Goal: Task Accomplishment & Management: Use online tool/utility

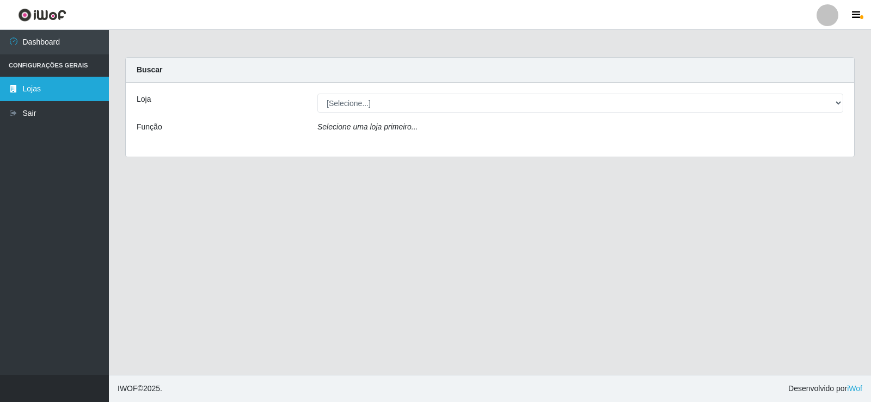
click at [35, 89] on link "Lojas" at bounding box center [54, 89] width 109 height 24
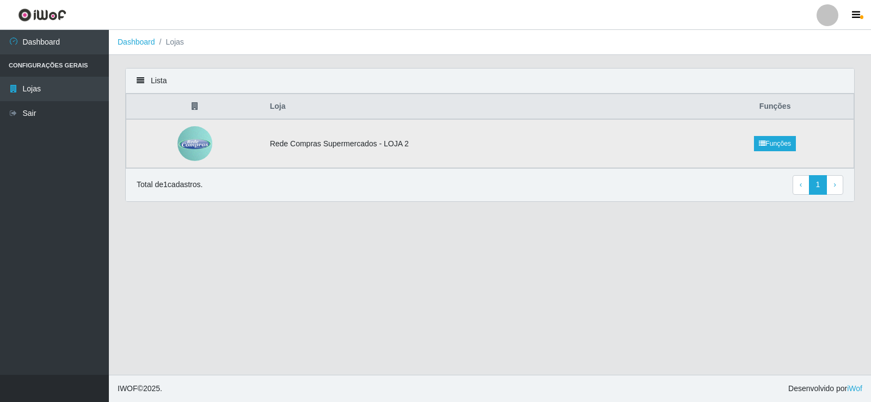
click at [310, 151] on td "Rede Compras Supermercados - LOJA 2" at bounding box center [480, 143] width 433 height 49
click at [311, 142] on td "Rede Compras Supermercados - LOJA 2" at bounding box center [480, 143] width 433 height 49
click at [334, 155] on td "Rede Compras Supermercados - LOJA 2" at bounding box center [480, 143] width 433 height 49
click at [775, 141] on link "Funções" at bounding box center [775, 143] width 42 height 15
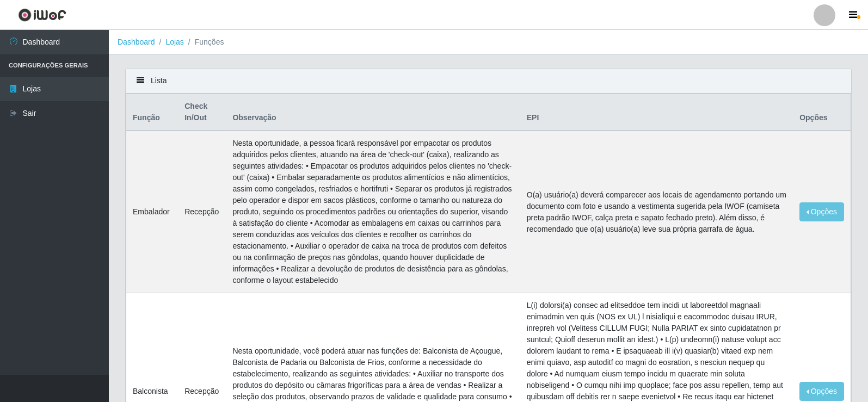
click at [35, 70] on li "Configurações Gerais" at bounding box center [54, 65] width 109 height 22
click at [58, 41] on link "Dashboard" at bounding box center [54, 42] width 109 height 24
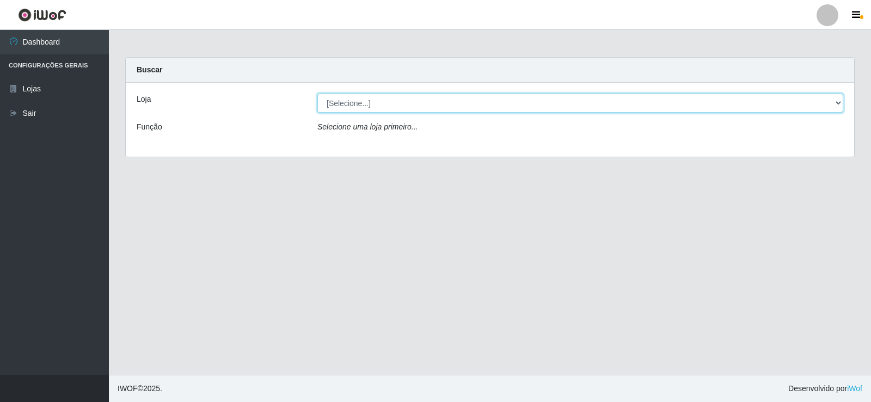
click at [381, 108] on select "[Selecione...] Rede Compras Supermercados - LOJA 2" at bounding box center [580, 103] width 526 height 19
select select "161"
click at [317, 94] on select "[Selecione...] Rede Compras Supermercados - LOJA 2" at bounding box center [580, 103] width 526 height 19
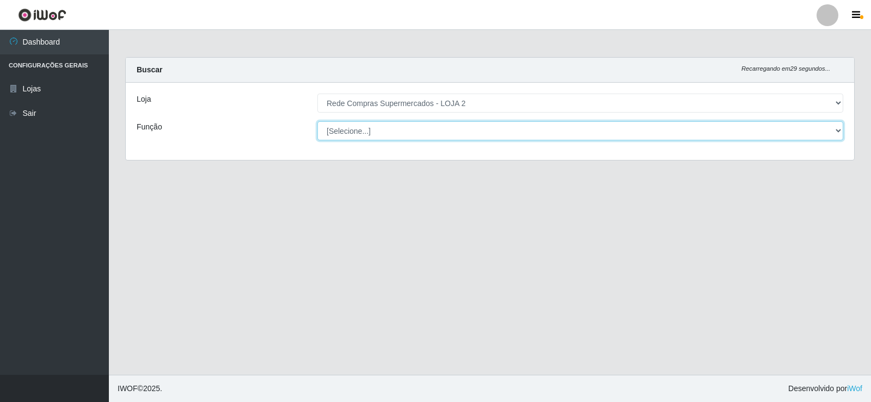
click at [367, 133] on select "[Selecione...] ASG ASG + ASG ++ Balconista Balconista + Balconista ++ Embalador…" at bounding box center [580, 130] width 526 height 19
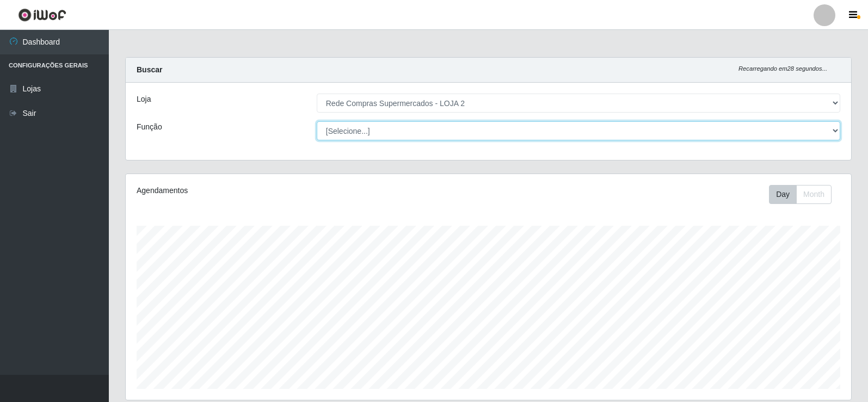
scroll to position [226, 726]
click at [353, 130] on select "[Selecione...] ASG ASG + ASG ++ Balconista Balconista + Balconista ++ Embalador…" at bounding box center [579, 130] width 524 height 19
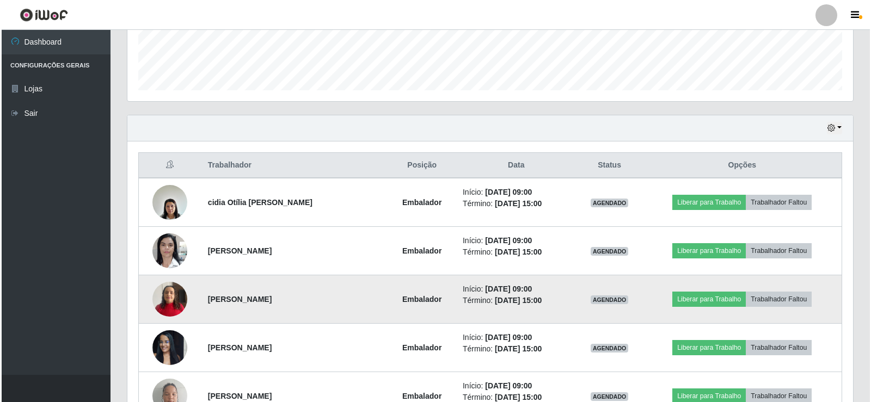
scroll to position [381, 0]
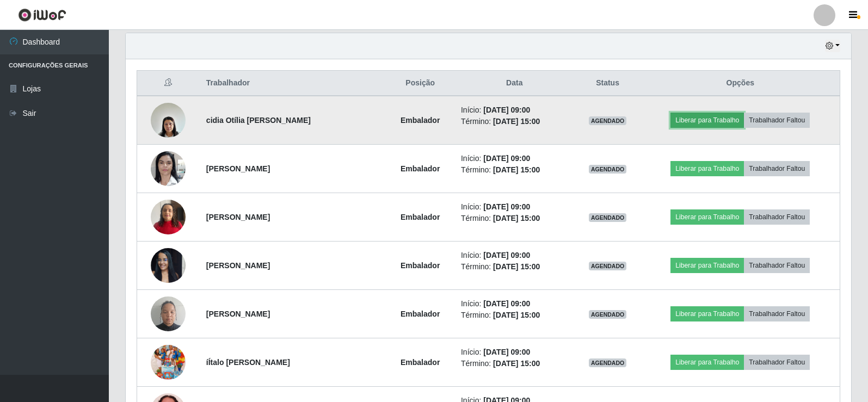
click at [710, 121] on button "Liberar para Trabalho" at bounding box center [707, 120] width 73 height 15
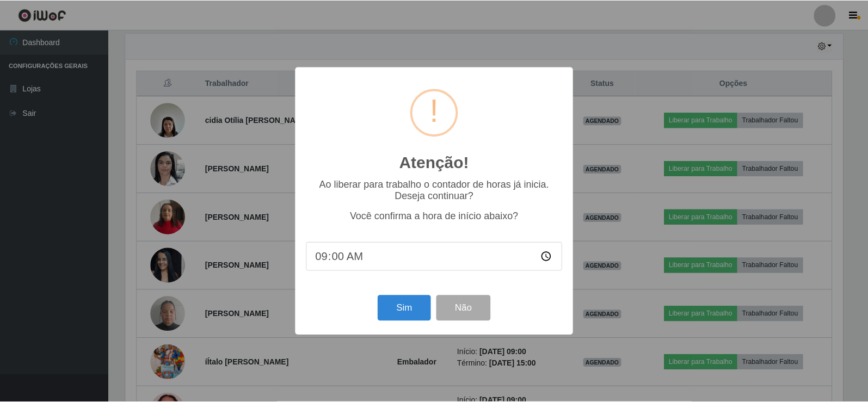
scroll to position [226, 720]
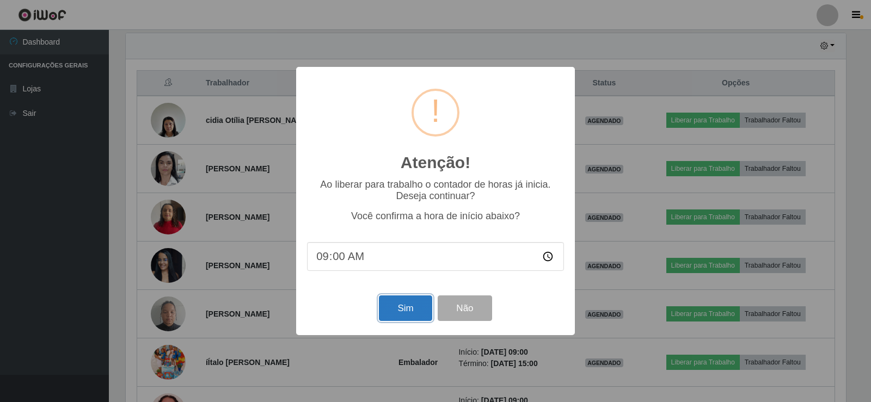
click at [394, 310] on button "Sim" at bounding box center [405, 309] width 53 height 26
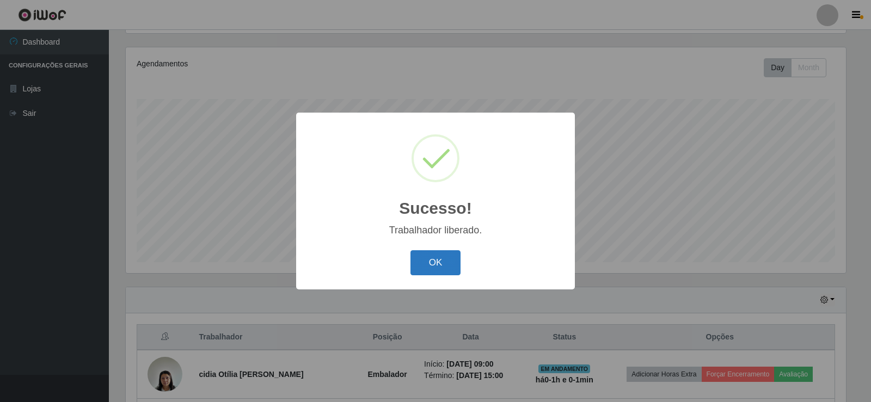
click at [429, 269] on button "OK" at bounding box center [435, 263] width 51 height 26
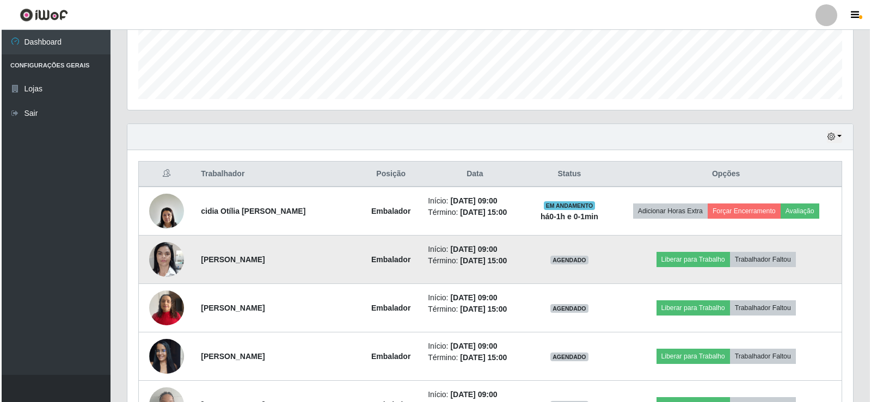
scroll to position [345, 0]
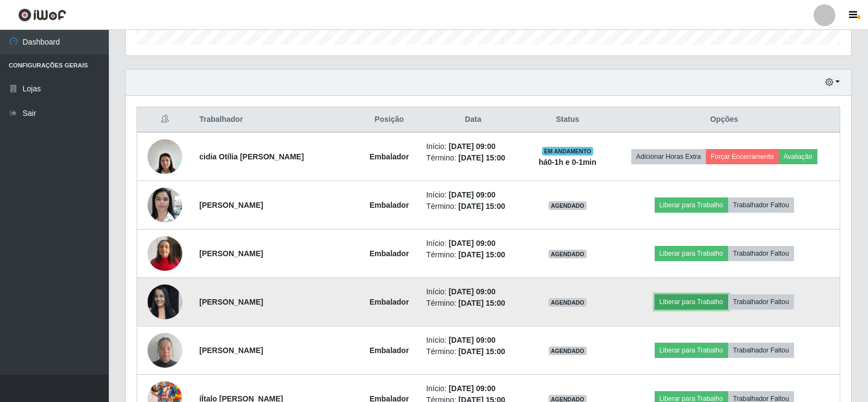
click at [672, 299] on button "Liberar para Trabalho" at bounding box center [691, 302] width 73 height 15
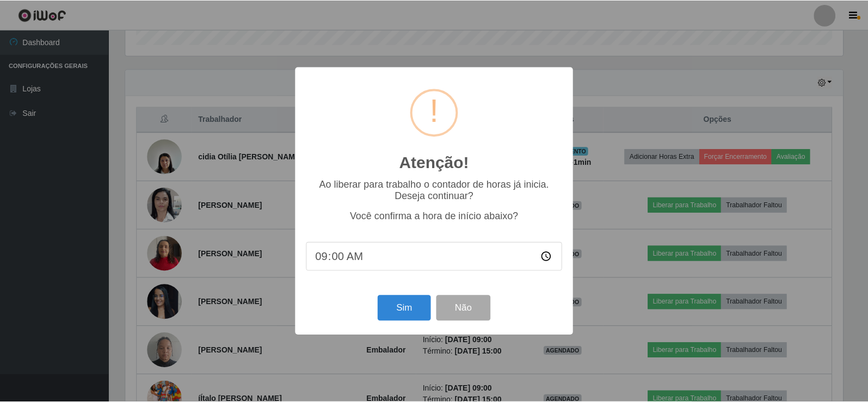
scroll to position [226, 720]
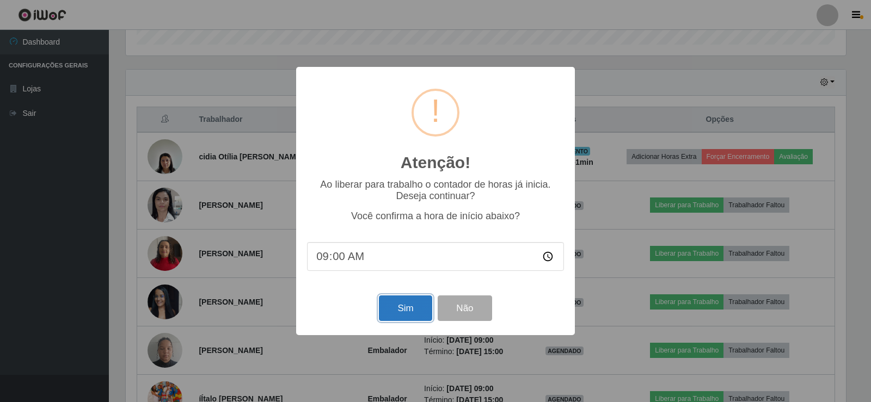
click at [404, 304] on button "Sim" at bounding box center [405, 309] width 53 height 26
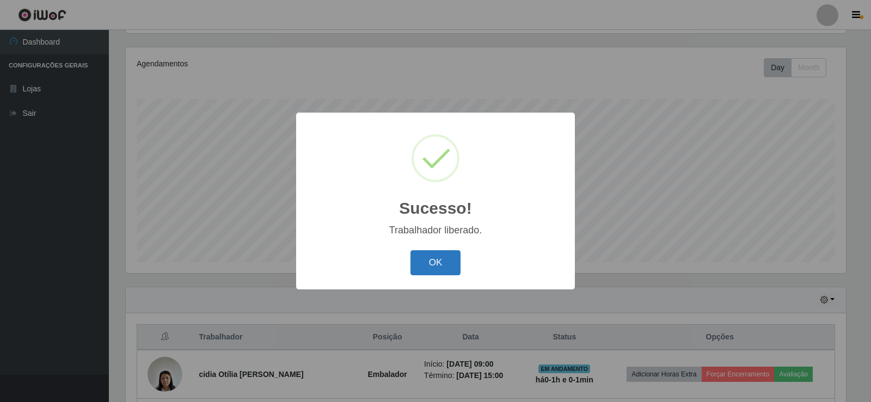
click at [442, 265] on button "OK" at bounding box center [435, 263] width 51 height 26
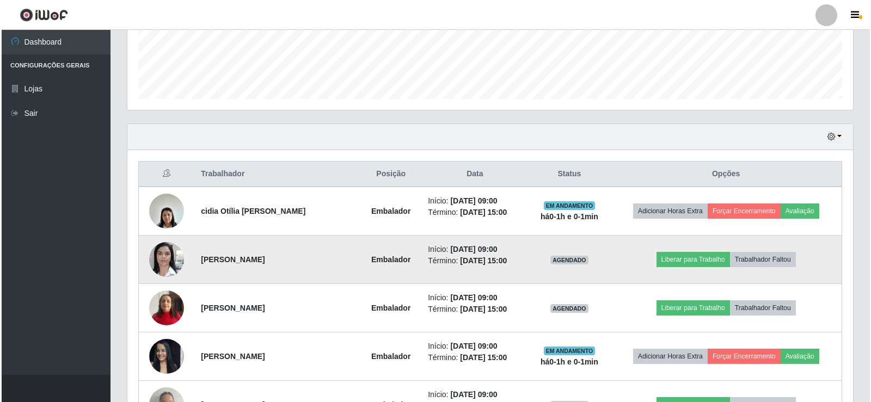
scroll to position [345, 0]
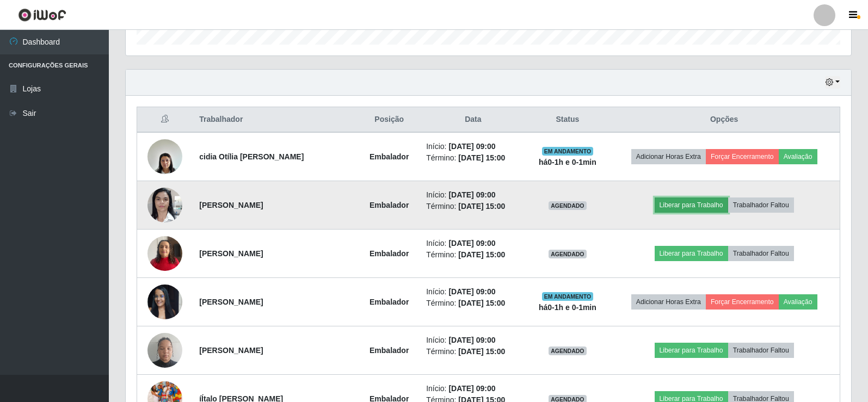
click at [697, 211] on button "Liberar para Trabalho" at bounding box center [691, 205] width 73 height 15
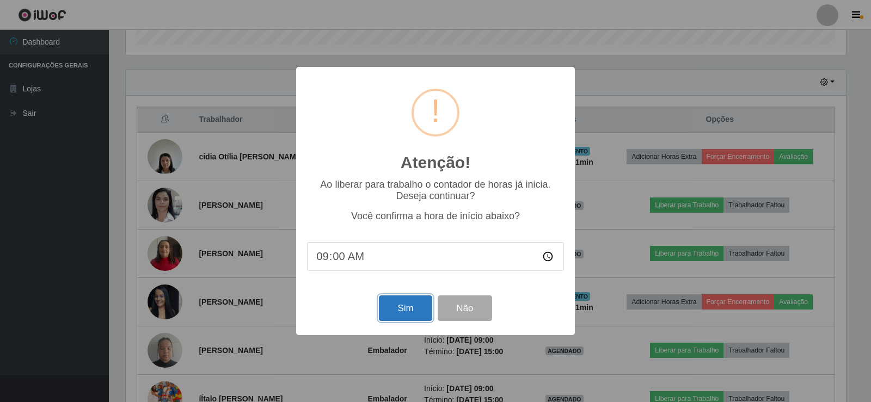
click at [410, 308] on button "Sim" at bounding box center [405, 309] width 53 height 26
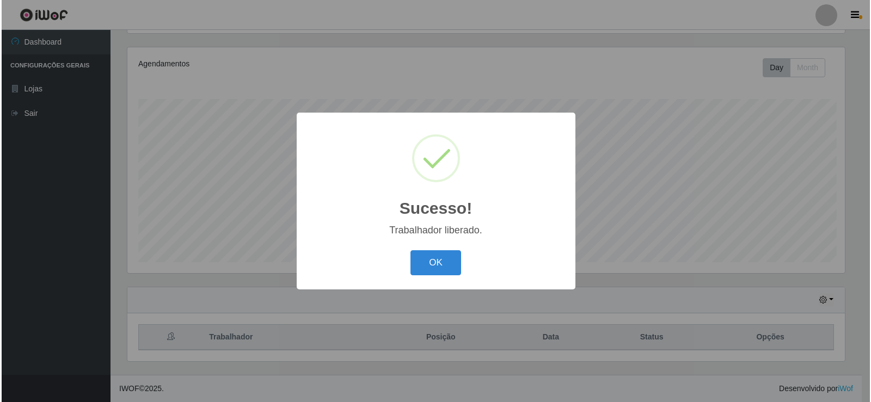
scroll to position [0, 0]
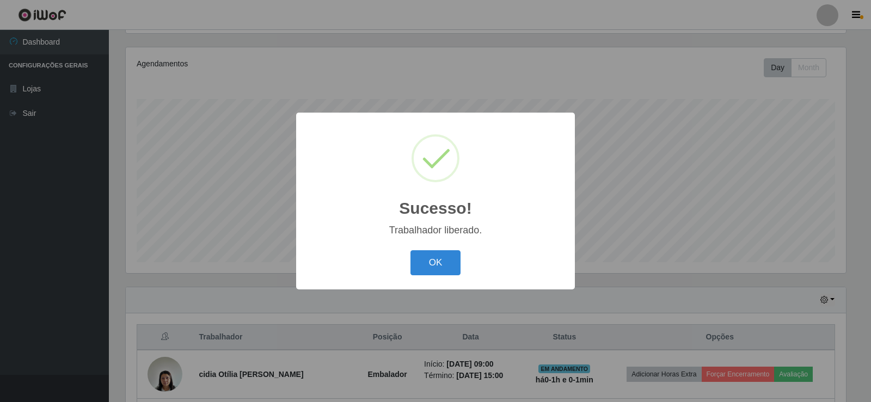
click at [438, 280] on div "Sucesso! × Trabalhador liberado. OK Cancel" at bounding box center [435, 201] width 279 height 176
click at [439, 249] on div "OK Cancel" at bounding box center [435, 262] width 257 height 31
click at [437, 262] on button "OK" at bounding box center [435, 263] width 51 height 26
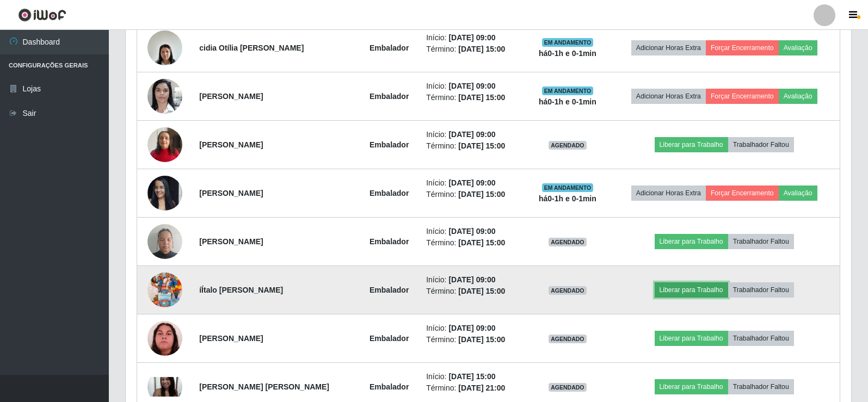
click at [714, 295] on button "Liberar para Trabalho" at bounding box center [691, 290] width 73 height 15
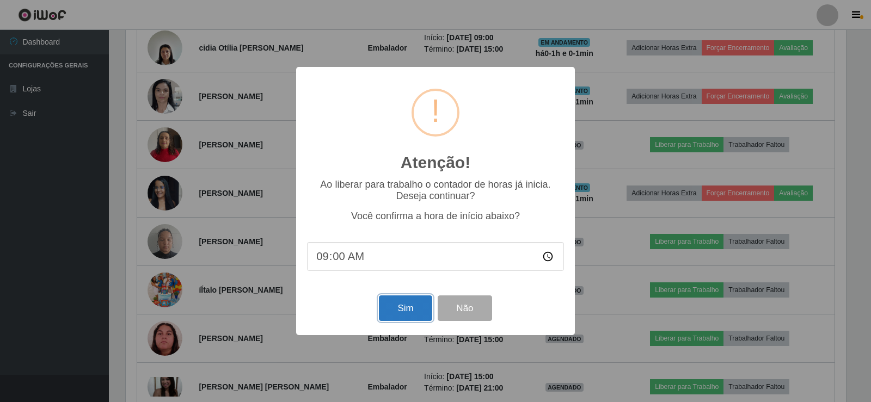
click at [403, 313] on button "Sim" at bounding box center [405, 309] width 53 height 26
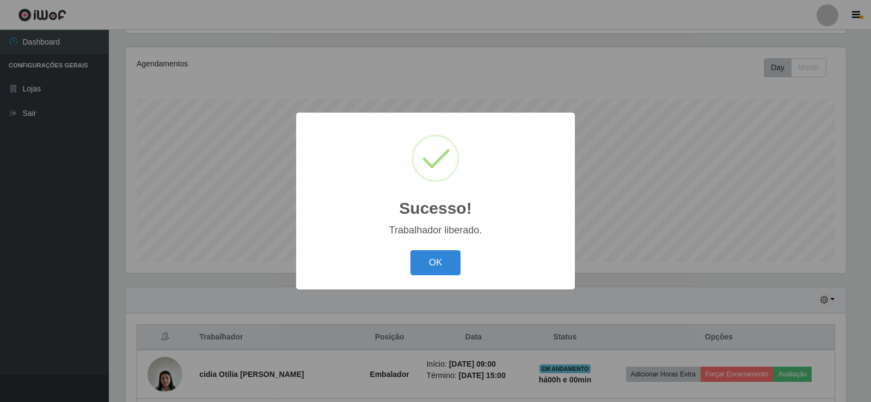
click at [461, 265] on div "OK Cancel" at bounding box center [435, 262] width 257 height 31
click at [453, 266] on button "OK" at bounding box center [435, 263] width 51 height 26
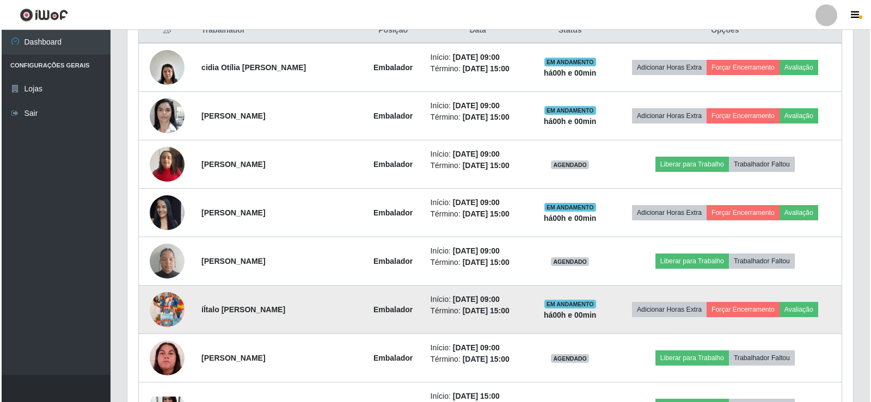
scroll to position [508, 0]
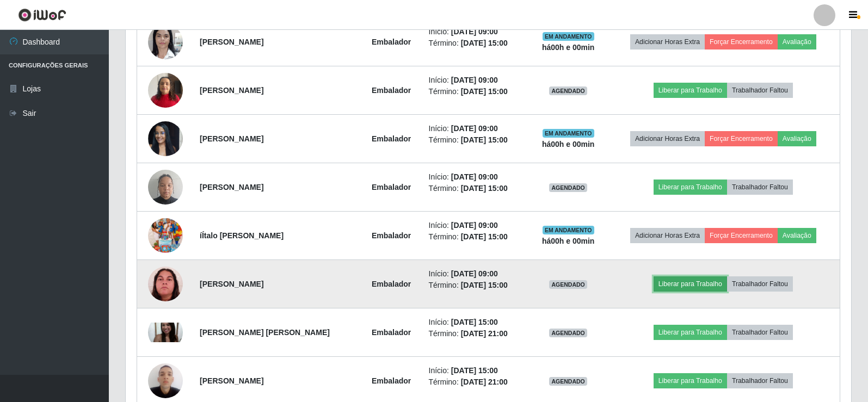
click at [684, 285] on button "Liberar para Trabalho" at bounding box center [690, 284] width 73 height 15
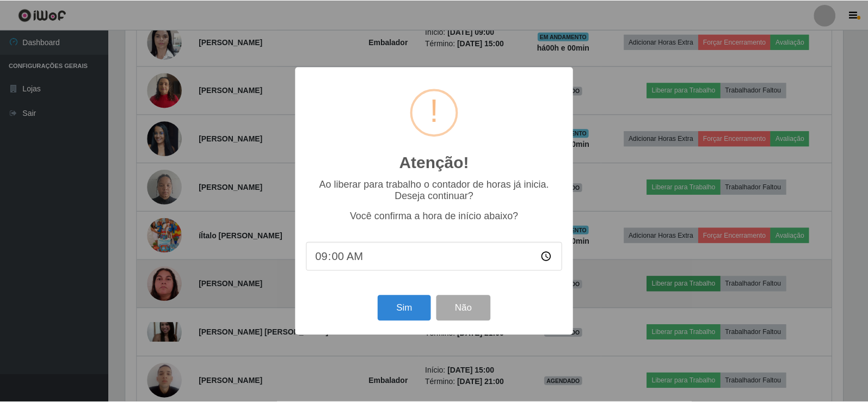
scroll to position [226, 720]
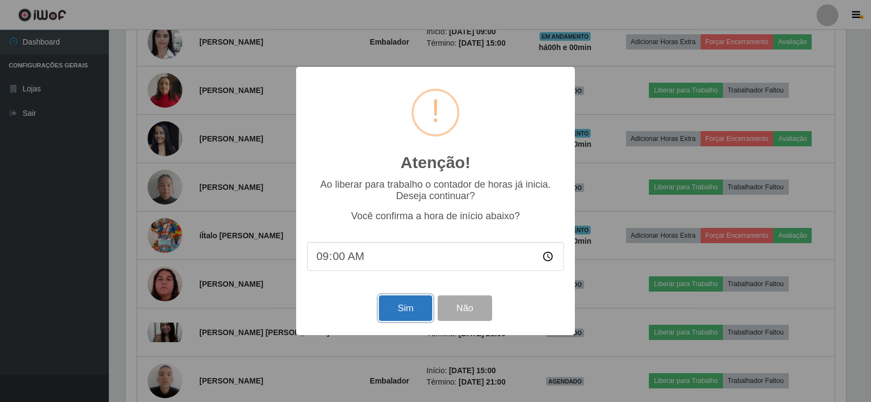
click at [413, 313] on button "Sim" at bounding box center [405, 309] width 53 height 26
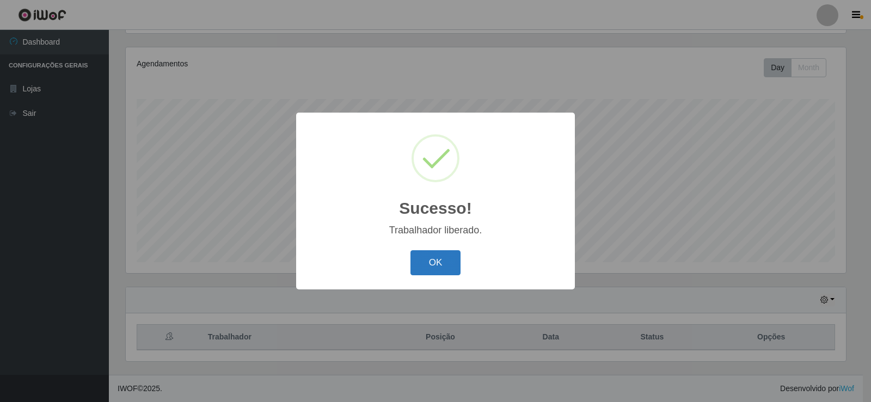
click at [445, 264] on button "OK" at bounding box center [435, 263] width 51 height 26
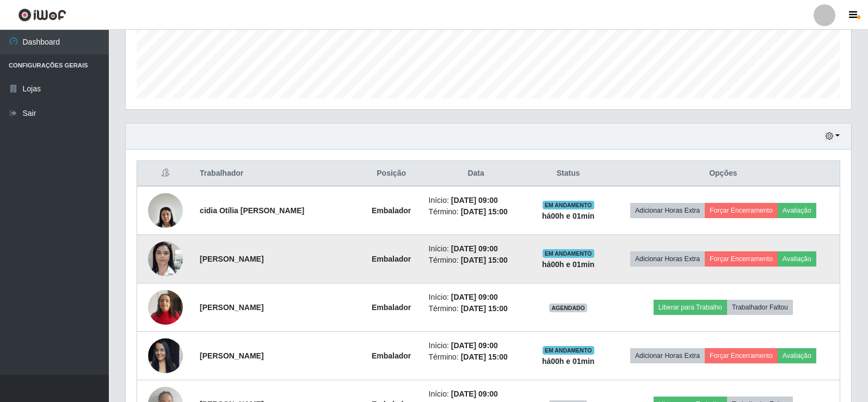
scroll to position [345, 0]
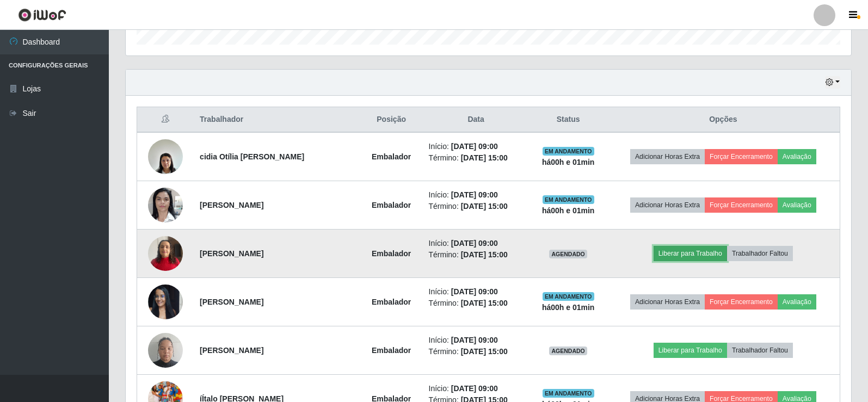
click at [676, 253] on button "Liberar para Trabalho" at bounding box center [690, 253] width 73 height 15
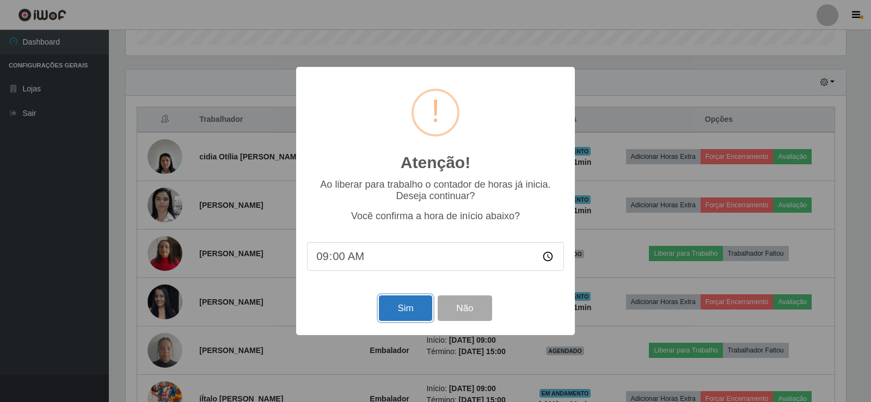
click at [403, 314] on button "Sim" at bounding box center [405, 309] width 53 height 26
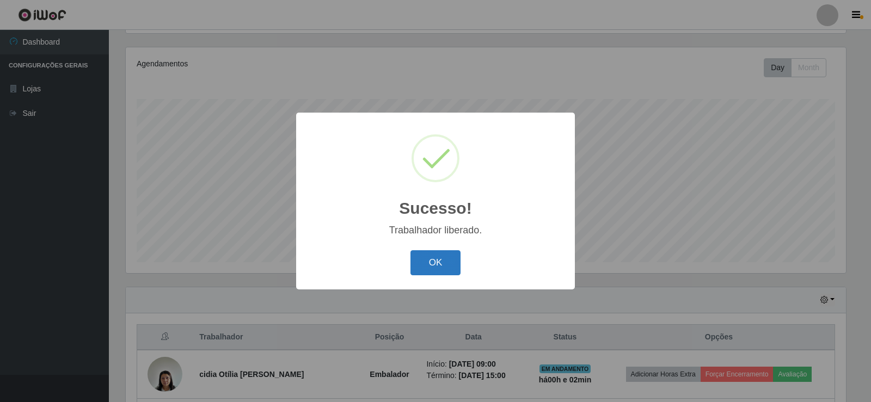
click at [434, 266] on button "OK" at bounding box center [435, 263] width 51 height 26
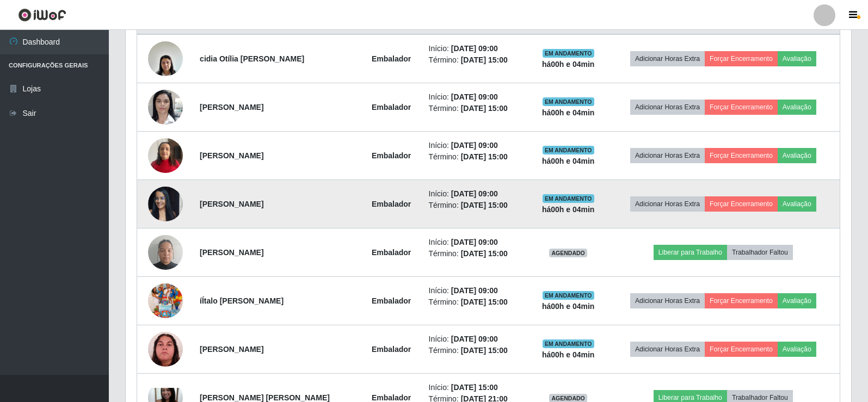
scroll to position [454, 0]
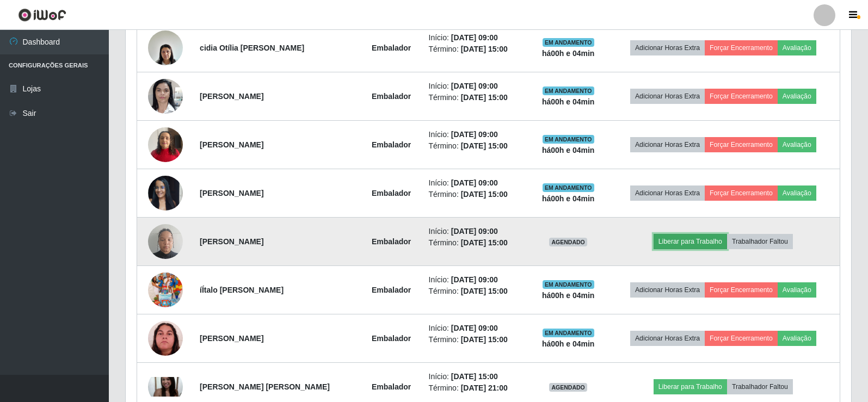
click at [702, 244] on button "Liberar para Trabalho" at bounding box center [690, 241] width 73 height 15
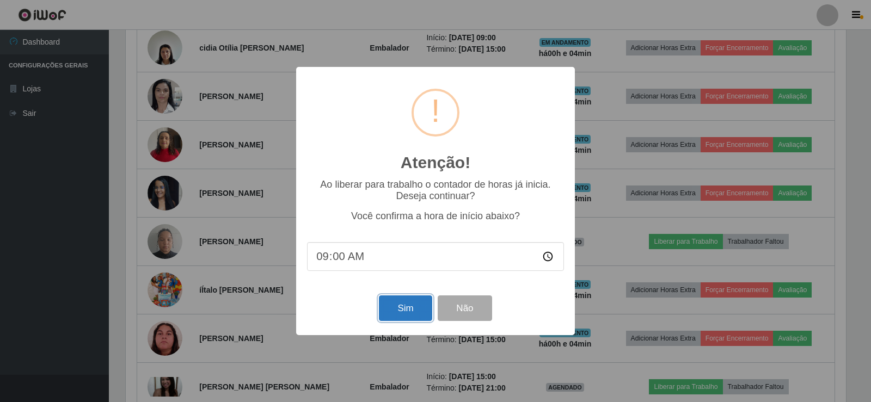
click at [403, 316] on button "Sim" at bounding box center [405, 309] width 53 height 26
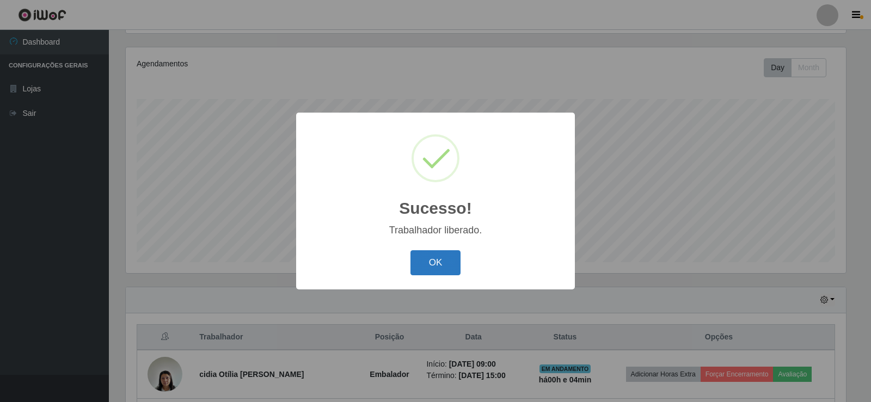
click at [424, 257] on button "OK" at bounding box center [435, 263] width 51 height 26
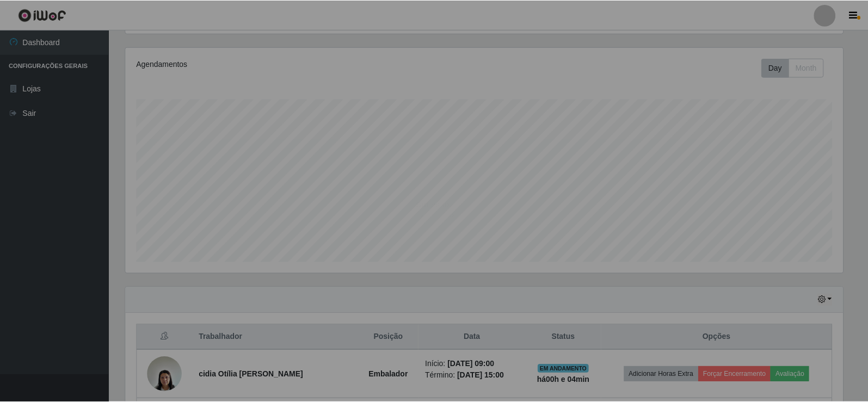
scroll to position [226, 726]
